Goal: Obtain resource: Download file/media

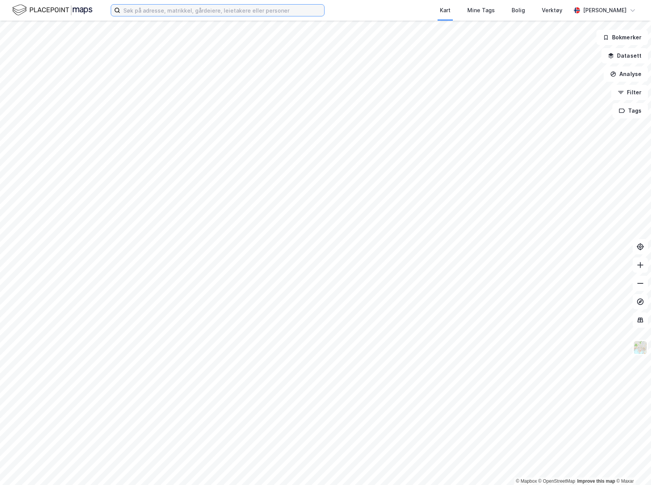
click at [282, 9] on input at bounding box center [222, 10] width 204 height 11
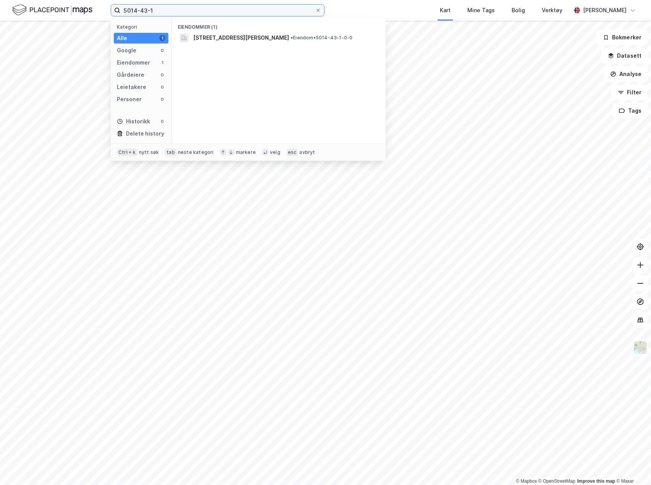
click at [282, 9] on input "5014-43-1" at bounding box center [217, 10] width 195 height 11
type input "gålå"
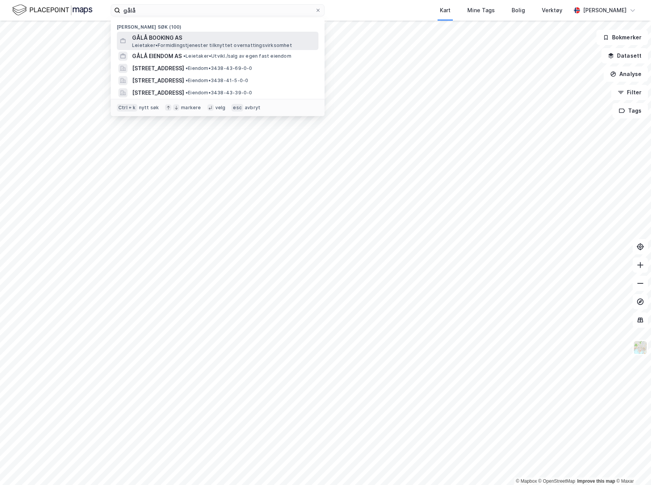
click at [206, 38] on span "GÅLÅ BOOKING AS" at bounding box center [223, 37] width 183 height 9
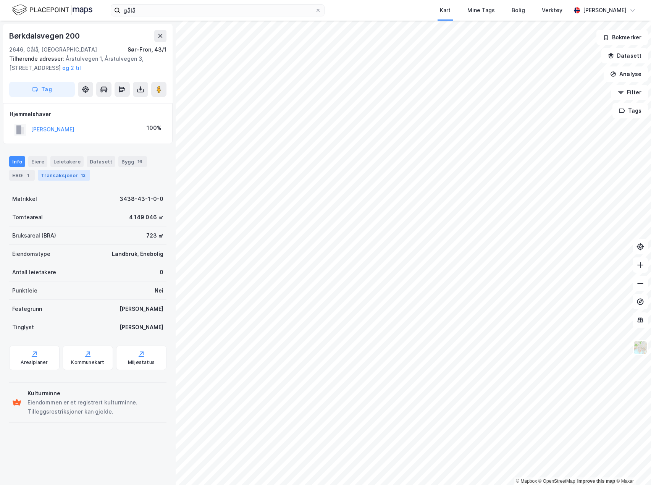
click at [44, 174] on div "Transaksjoner 12" at bounding box center [64, 175] width 52 height 11
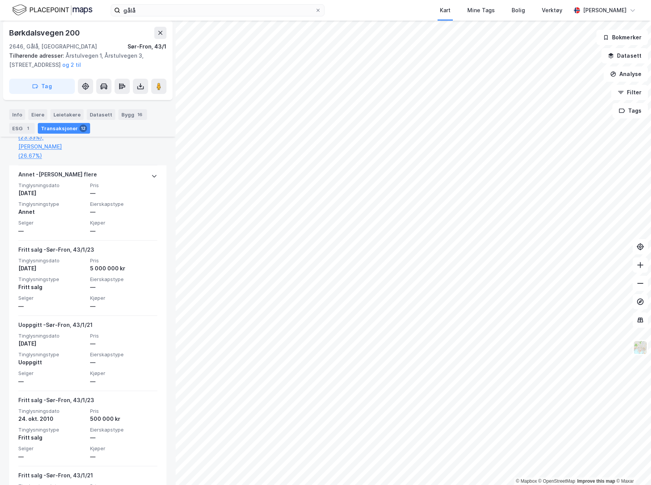
scroll to position [305, 0]
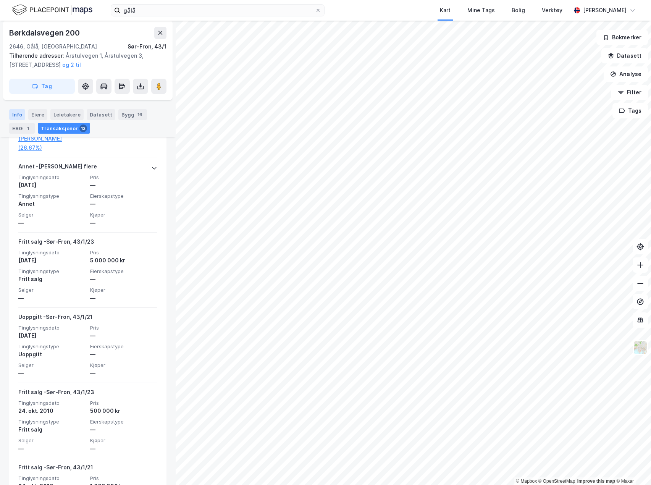
click at [20, 114] on div "Info" at bounding box center [17, 114] width 16 height 11
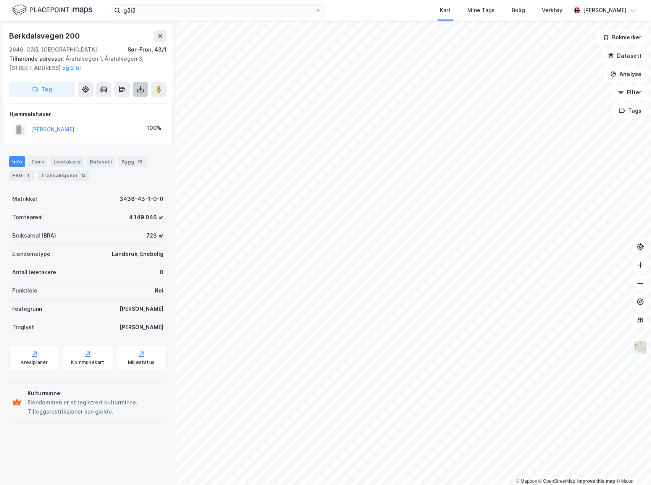
click at [137, 92] on icon at bounding box center [141, 89] width 8 height 8
click at [117, 105] on div "Last ned grunnbok" at bounding box center [103, 105] width 44 height 6
click at [99, 106] on div "Last ned grunnbok" at bounding box center [103, 105] width 44 height 6
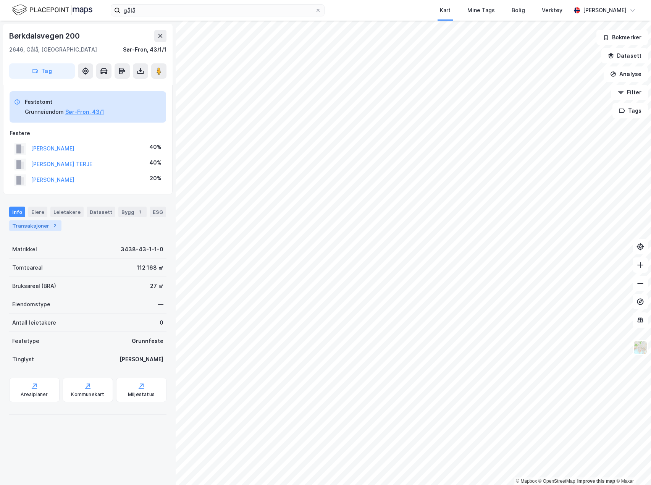
click at [47, 224] on div "Transaksjoner 2" at bounding box center [35, 225] width 52 height 11
